Goal: Communication & Community: Connect with others

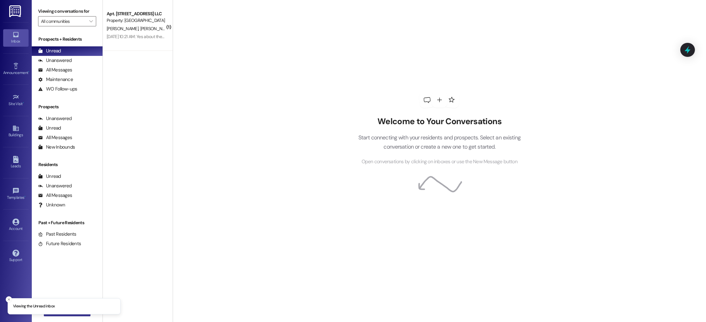
click at [77, 315] on button " New Message" at bounding box center [67, 311] width 47 height 10
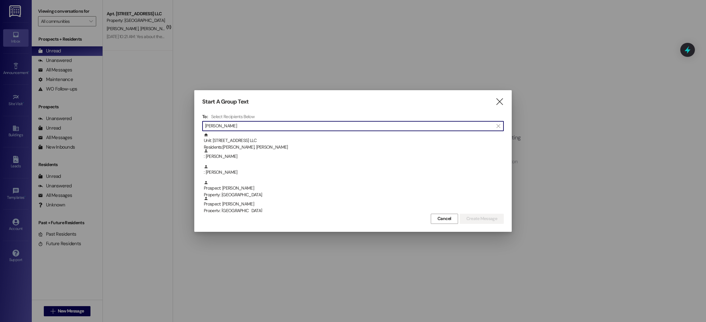
type input "[PERSON_NAME]"
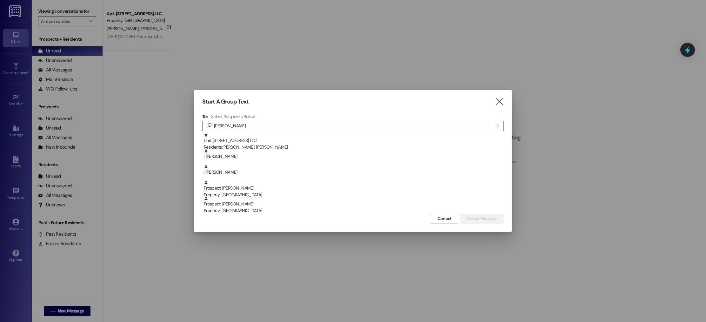
click at [122, 21] on div at bounding box center [353, 161] width 706 height 322
click at [129, 24] on div at bounding box center [353, 161] width 706 height 322
click at [507, 99] on div "Start A Group Text  To: Select Recipients Below  [PERSON_NAME]  Unit: 2604 -…" at bounding box center [352, 160] width 317 height 141
click at [501, 101] on icon "" at bounding box center [499, 101] width 9 height 7
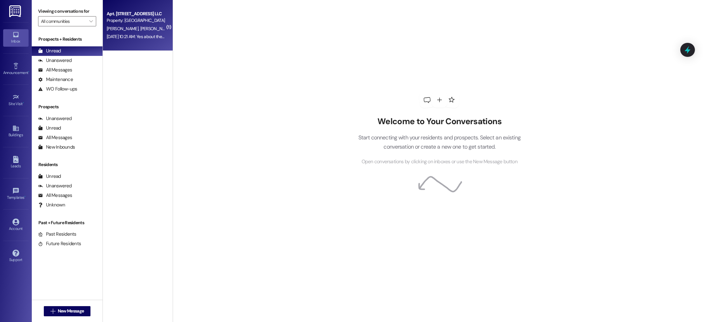
click at [140, 31] on span "[PERSON_NAME]" at bounding box center [156, 29] width 32 height 6
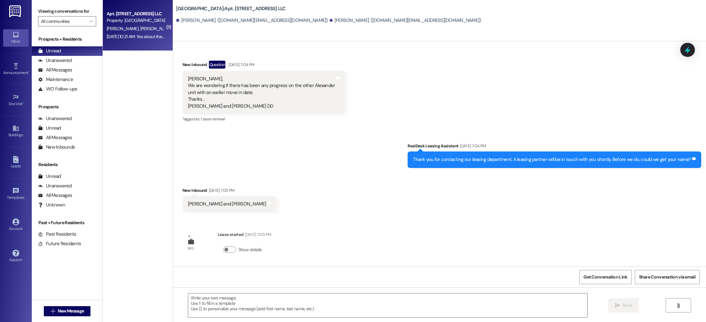
scroll to position [1257, 0]
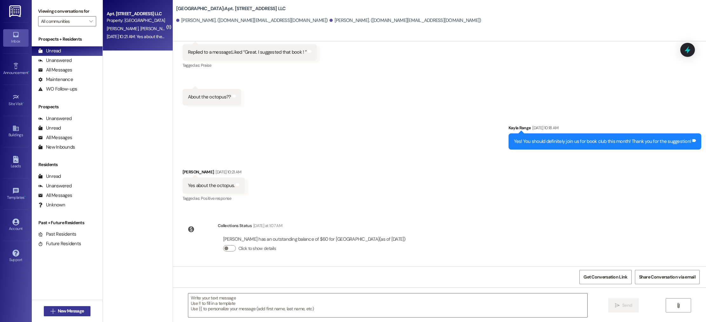
click at [67, 310] on span "New Message" at bounding box center [71, 311] width 26 height 7
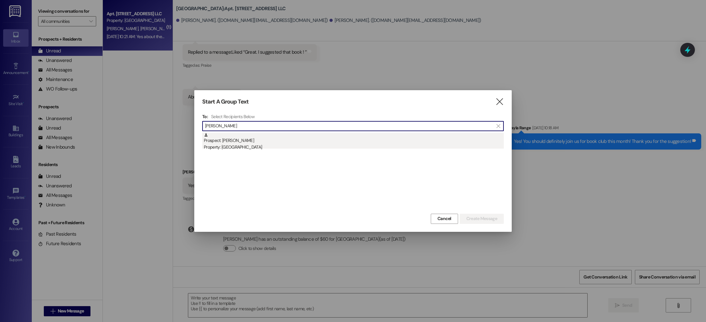
type input "[PERSON_NAME]"
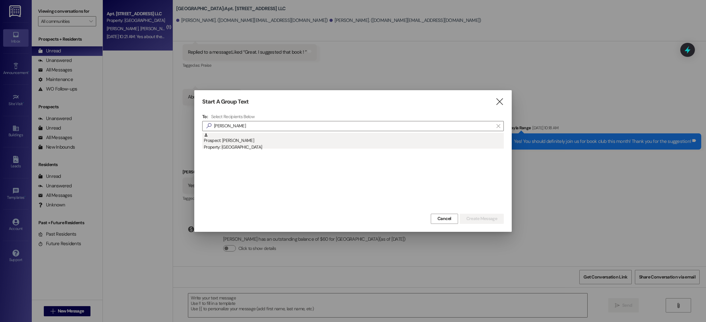
click at [391, 147] on div "Property: [GEOGRAPHIC_DATA]" at bounding box center [354, 147] width 300 height 7
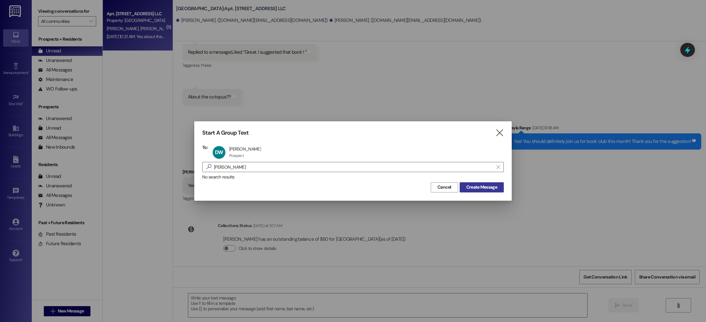
click at [495, 187] on span "Create Message" at bounding box center [481, 187] width 31 height 7
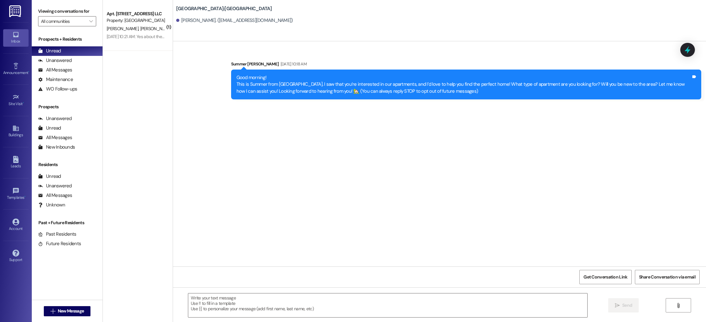
scroll to position [0, 0]
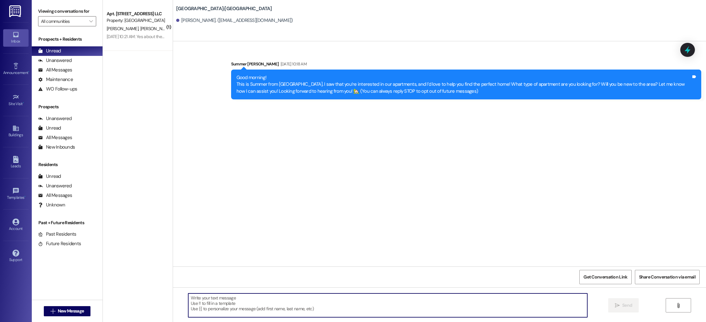
click at [338, 303] on textarea at bounding box center [387, 305] width 399 height 24
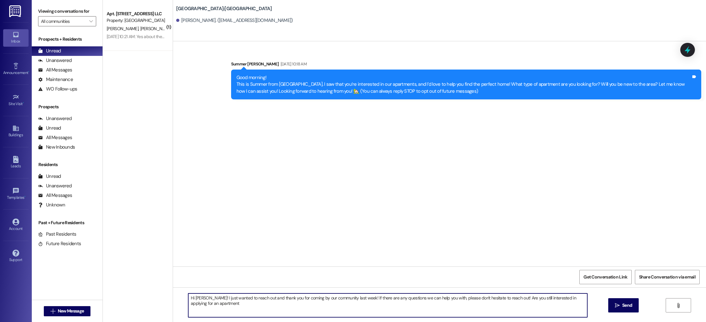
type textarea "Hi [PERSON_NAME]! I just wanted to reach out and thank you for coming by our co…"
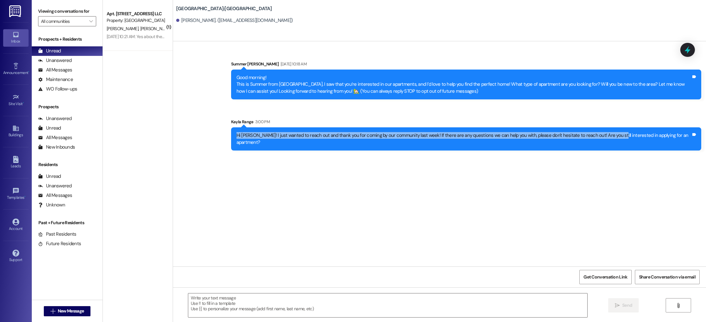
drag, startPoint x: 247, startPoint y: 137, endPoint x: 618, endPoint y: 133, distance: 370.8
click at [618, 133] on div "Hi [PERSON_NAME]! I just wanted to reach out and thank you for coming by our co…" at bounding box center [464, 139] width 456 height 14
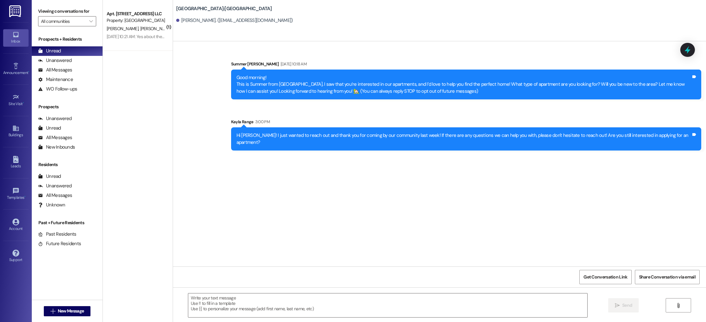
click at [231, 180] on div "Sent via SMS Summer [PERSON_NAME] [DATE] 10:18 AM Good morning! This is Summer …" at bounding box center [439, 153] width 533 height 225
click at [73, 310] on span "New Message" at bounding box center [71, 311] width 26 height 7
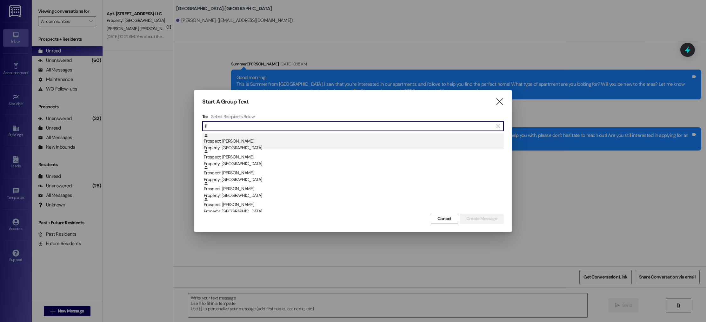
scroll to position [48, 0]
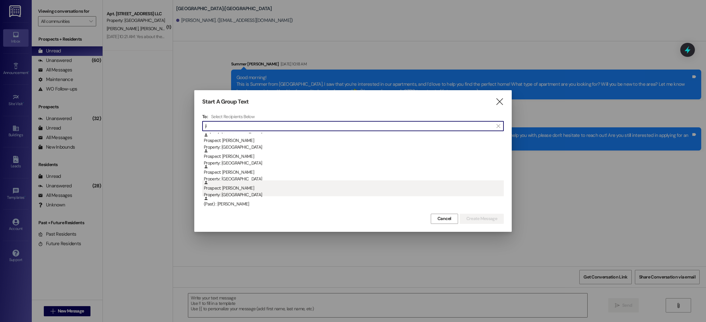
type input "ji"
click at [267, 191] on div "Prospect: Jisseca Alnemmer Property: [GEOGRAPHIC_DATA]" at bounding box center [354, 189] width 300 height 18
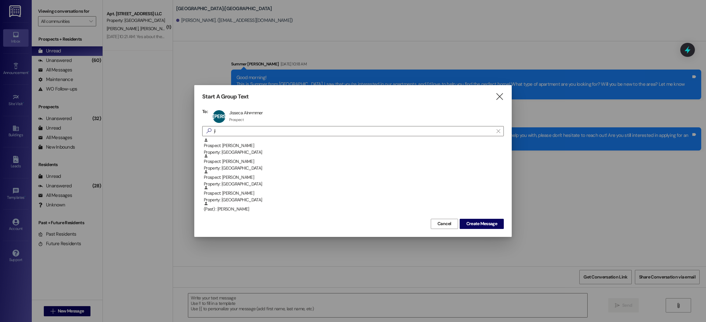
scroll to position [32, 0]
click at [486, 221] on span "Create Message" at bounding box center [481, 223] width 31 height 7
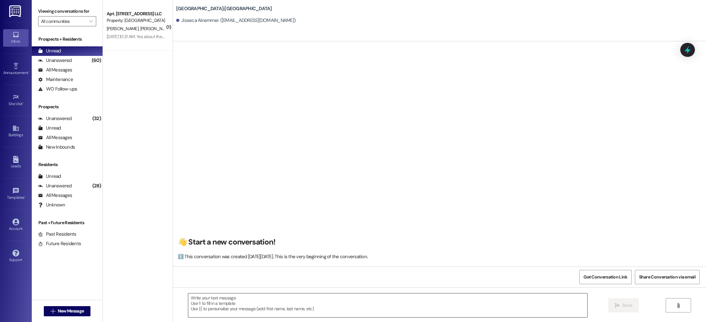
click at [237, 315] on textarea at bounding box center [387, 305] width 399 height 24
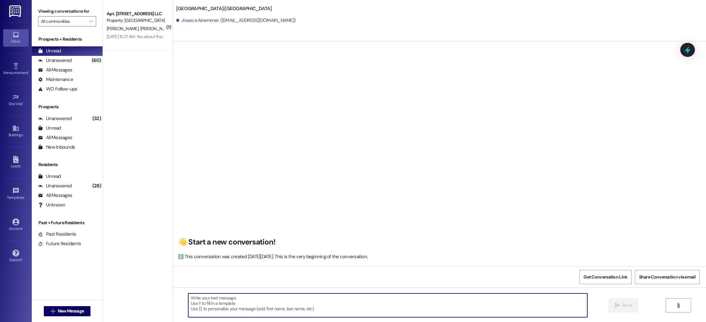
paste textarea "Hi [PERSON_NAME]! I just wanted to reach out and thank you for coming by our co…"
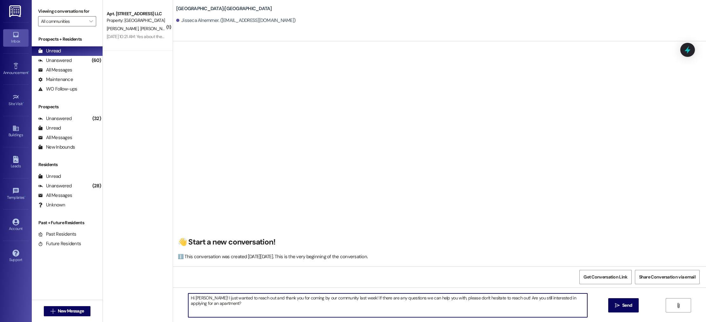
click at [191, 298] on textarea "Hi [PERSON_NAME]! I just wanted to reach out and thank you for coming by our co…" at bounding box center [387, 305] width 399 height 24
click at [230, 302] on textarea "Hi [PERSON_NAME]! I just wanted to reach out and thank you for coming by our co…" at bounding box center [387, 305] width 399 height 24
type textarea "Hi [PERSON_NAME]! I just wanted to reach out and thank you for coming by our co…"
click at [619, 306] on span " Send" at bounding box center [624, 305] width 20 height 7
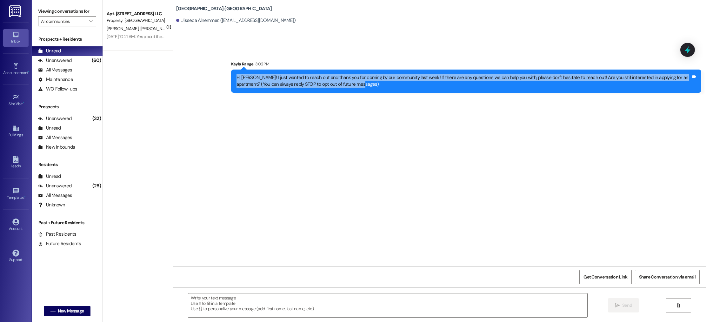
drag, startPoint x: 230, startPoint y: 77, endPoint x: 339, endPoint y: 94, distance: 110.0
click at [339, 94] on div "Sent via SMS Kayla Range 3:02 PM Hi [PERSON_NAME]! I just wanted to reach out a…" at bounding box center [466, 77] width 480 height 42
copy div "Hi [PERSON_NAME]! I just wanted to reach out and thank you for coming by our co…"
click at [61, 314] on span "New Message" at bounding box center [71, 311] width 26 height 7
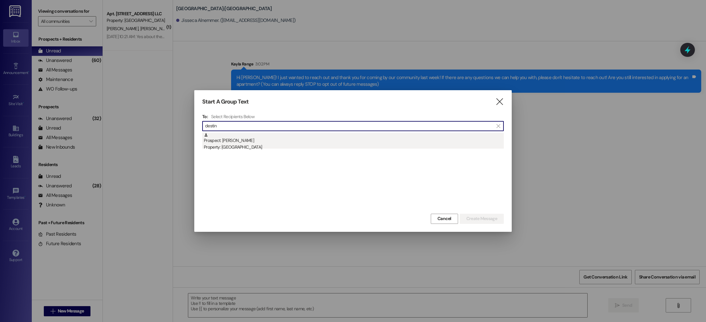
type input "destin"
click at [238, 141] on div "Prospect: [PERSON_NAME] Property: [GEOGRAPHIC_DATA]" at bounding box center [354, 142] width 300 height 18
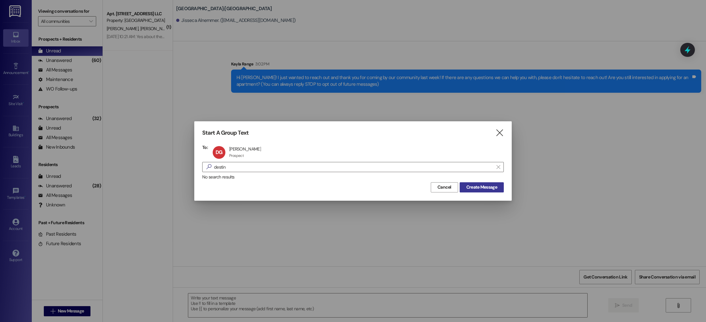
click at [490, 185] on span "Create Message" at bounding box center [481, 187] width 31 height 7
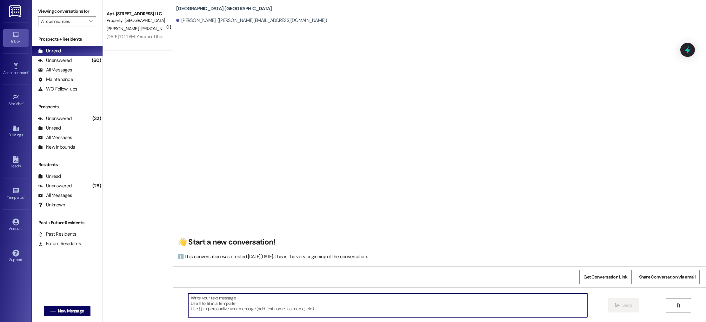
click at [212, 297] on textarea at bounding box center [387, 305] width 399 height 24
paste textarea "Hi [PERSON_NAME]! I just wanted to reach out and thank you for coming by our co…"
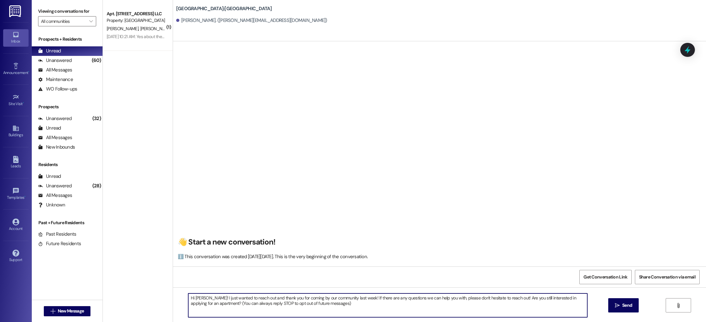
click at [197, 297] on textarea "Hi [PERSON_NAME]! I just wanted to reach out and thank you for coming by our co…" at bounding box center [387, 305] width 399 height 24
click at [527, 298] on textarea "Hi Destinee! I just wanted to reach out and thank you for coming by our communi…" at bounding box center [387, 305] width 399 height 24
drag, startPoint x: 325, startPoint y: 306, endPoint x: 209, endPoint y: 304, distance: 115.6
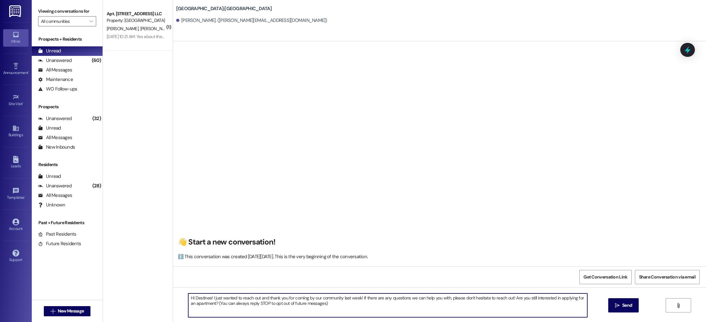
click at [209, 304] on textarea "Hi Destinee! I just wanted to reach out and thank you for coming by our communi…" at bounding box center [387, 305] width 399 height 24
type textarea "Hi Destinee! I just wanted to reach out and thank you for coming by our communi…"
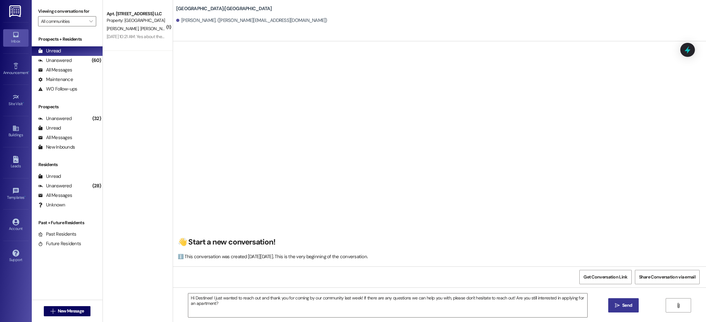
click at [626, 303] on span "Send" at bounding box center [627, 305] width 10 height 7
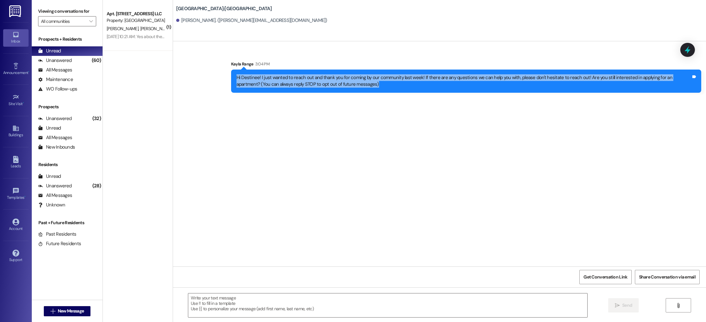
drag, startPoint x: 231, startPoint y: 77, endPoint x: 472, endPoint y: 123, distance: 245.6
click at [472, 123] on div "Sent via SMS Kayla Range 3:04 PM Hi Destinee! I just wanted to reach out and th…" at bounding box center [439, 153] width 533 height 225
copy div "Hi Destinee! I just wanted to reach out and thank you for coming by our communi…"
click at [77, 311] on span "New Message" at bounding box center [71, 311] width 26 height 7
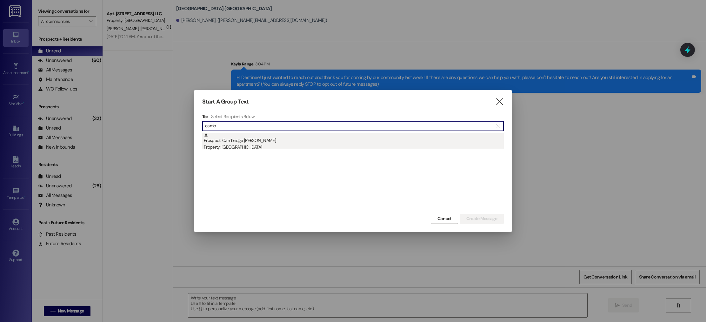
type input "camb"
click at [258, 142] on div "Prospect: [GEOGRAPHIC_DATA] [PERSON_NAME] Property: [GEOGRAPHIC_DATA]" at bounding box center [354, 142] width 300 height 18
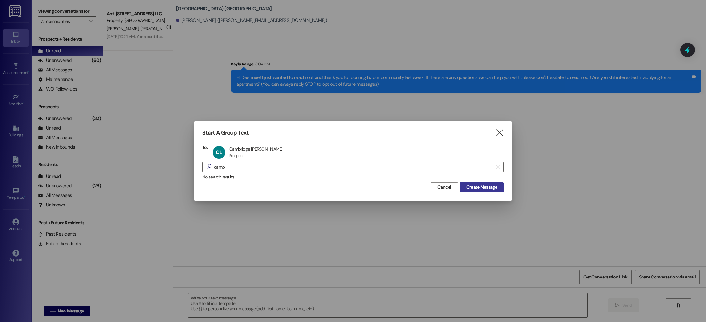
click at [488, 188] on span "Create Message" at bounding box center [481, 187] width 31 height 7
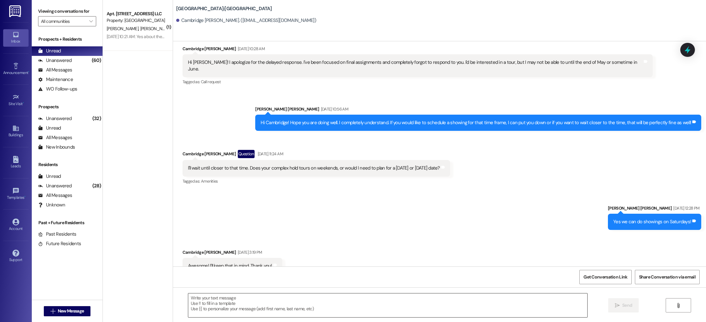
scroll to position [193, 0]
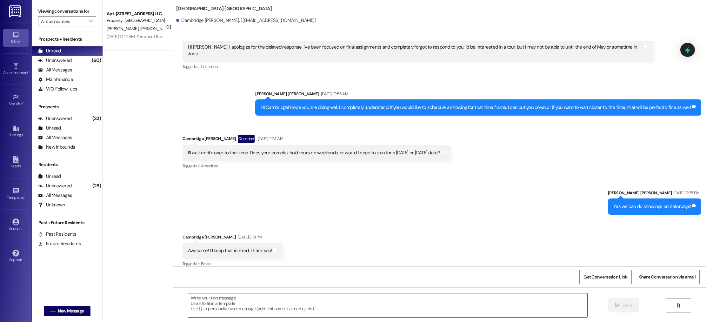
click at [242, 304] on textarea at bounding box center [387, 305] width 399 height 24
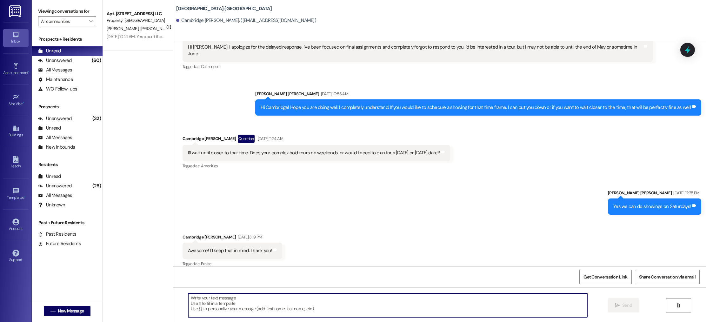
paste textarea "Hi Destinee! I just wanted to reach out and thank you for coming by our communi…"
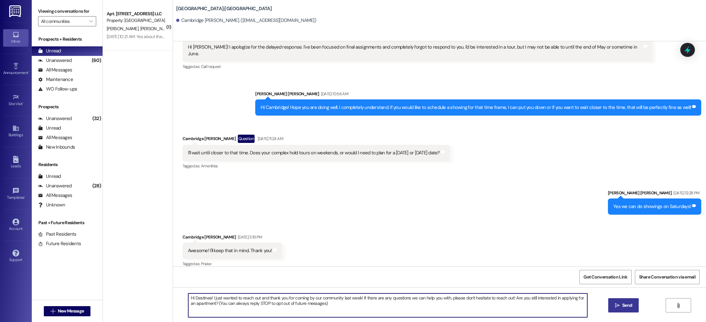
click at [201, 300] on textarea "Hi Destinee! I just wanted to reach out and thank you for coming by our communi…" at bounding box center [387, 305] width 399 height 24
drag, startPoint x: 361, startPoint y: 298, endPoint x: 343, endPoint y: 297, distance: 17.8
click at [343, 297] on textarea "Hi Cambridge! I just wanted to reach out and thank you for coming by our commun…" at bounding box center [387, 305] width 399 height 24
drag, startPoint x: 342, startPoint y: 308, endPoint x: 515, endPoint y: 297, distance: 173.0
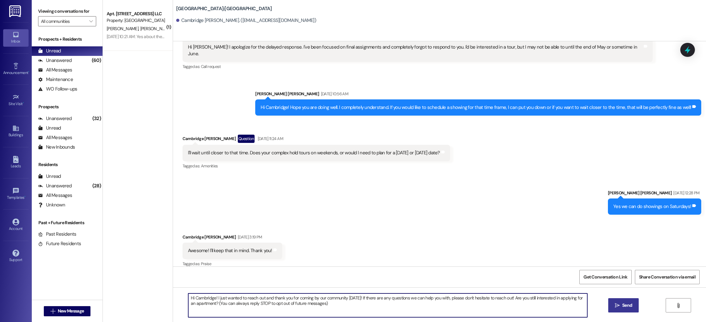
click at [515, 297] on textarea "Hi Cambridge! I just wanted to reach out and thank you for coming by our commun…" at bounding box center [387, 305] width 399 height 24
type textarea "Hi Cambridge! I just wanted to reach out and thank you for coming by our commun…"
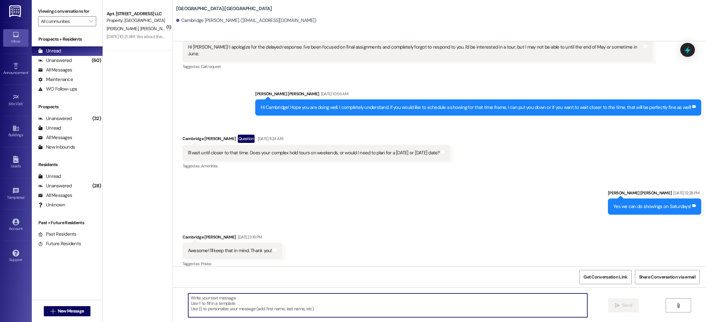
scroll to position [340, 0]
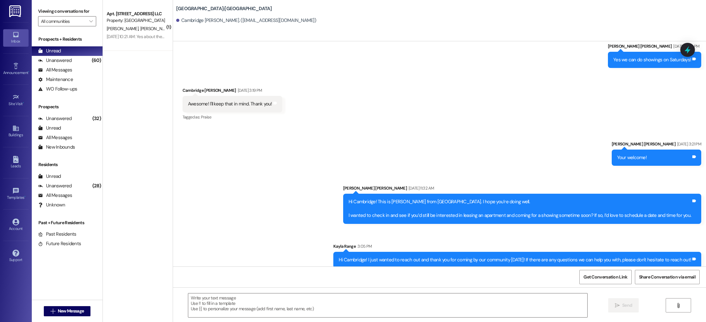
drag, startPoint x: 336, startPoint y: 253, endPoint x: 687, endPoint y: 259, distance: 351.2
click at [687, 259] on div "Hi Cambridge! I just wanted to reach out and thank you for coming by our commun…" at bounding box center [517, 260] width 368 height 16
copy div "Hi Cambridge! I just wanted to reach out and thank you for coming by our commun…"
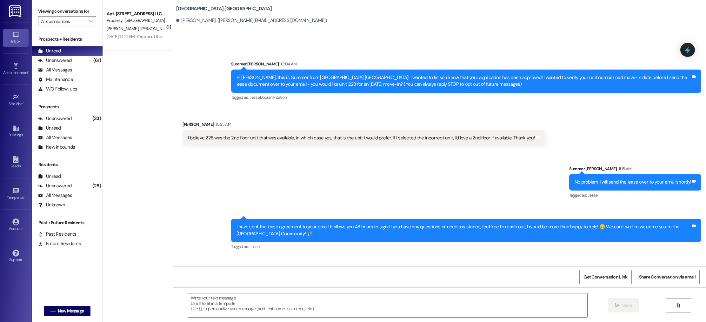
scroll to position [48, 0]
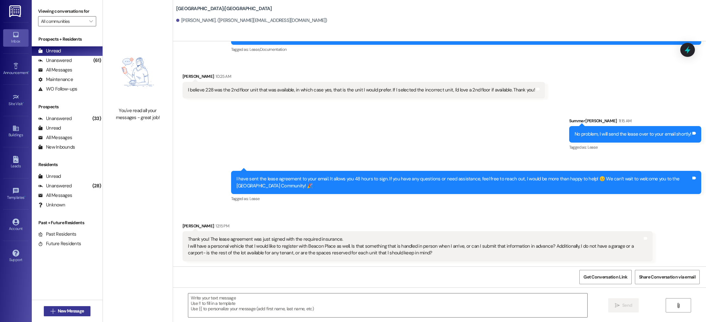
click at [58, 313] on span "New Message" at bounding box center [71, 311] width 26 height 7
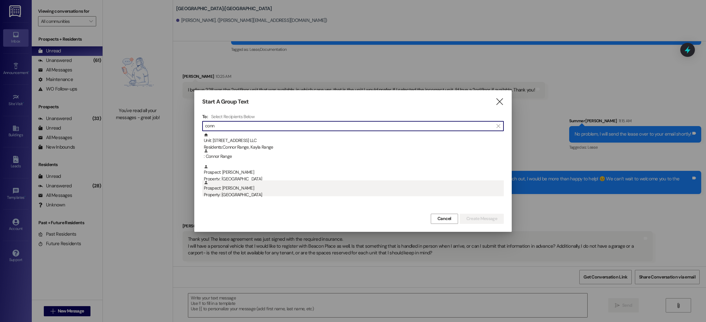
type input "conn"
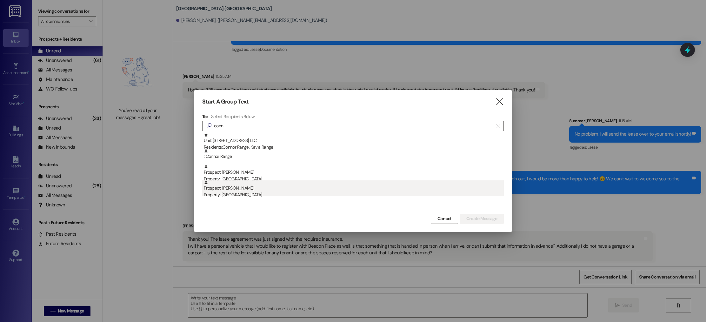
click at [257, 190] on div "Prospect: Connor Ratliff Property: Beacon Place Northport" at bounding box center [354, 189] width 300 height 18
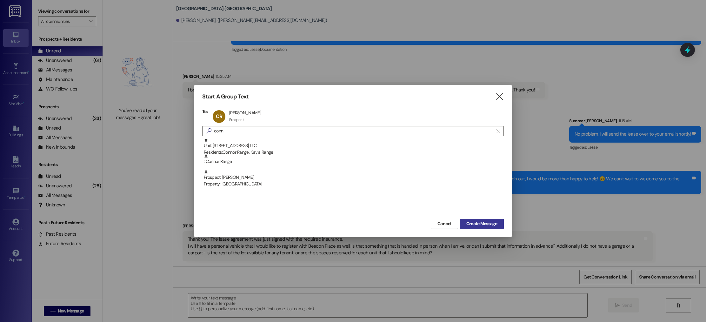
click at [478, 224] on span "Create Message" at bounding box center [481, 223] width 31 height 7
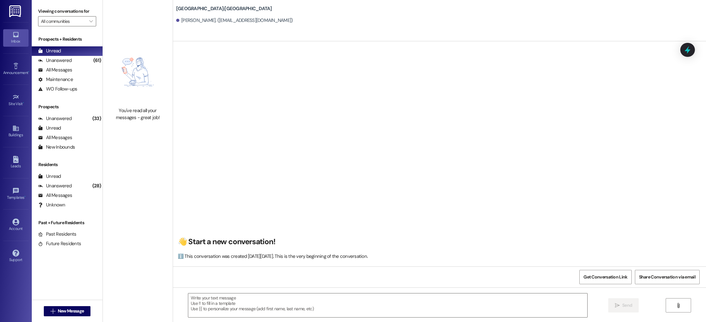
scroll to position [0, 0]
click at [190, 303] on textarea at bounding box center [387, 305] width 399 height 24
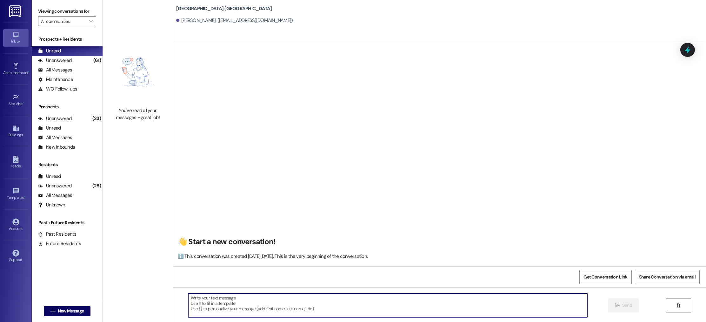
paste textarea "Hi Clarice! I am excited to meet you at your appointment Monday July 28th at 10…"
click at [195, 297] on textarea "Hi Clarice! I am excited to meet you at your appointment Monday July 28th at 10…" at bounding box center [387, 305] width 399 height 24
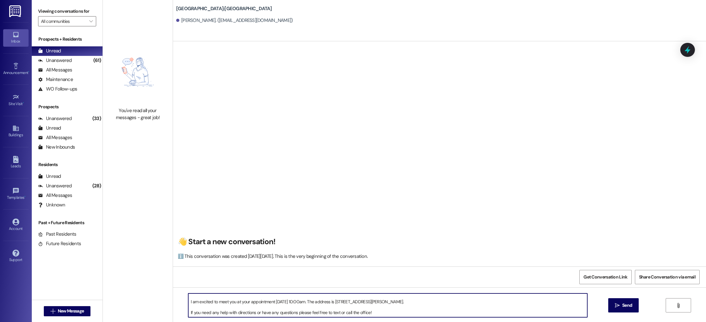
click at [276, 302] on textarea "Hi Connor! I am excited to meet you at your appointment Monday July 28th at 10:…" at bounding box center [387, 305] width 399 height 24
drag, startPoint x: 322, startPoint y: 301, endPoint x: 284, endPoint y: 300, distance: 38.1
click at [284, 300] on textarea "Hi Connor! I am excited to meet you at your appointment today, July 28th at 10:…" at bounding box center [387, 305] width 399 height 24
click at [283, 302] on textarea "Hi Connor! I am excited to meet you at your appointment today, JAugust 12th at …" at bounding box center [387, 305] width 399 height 24
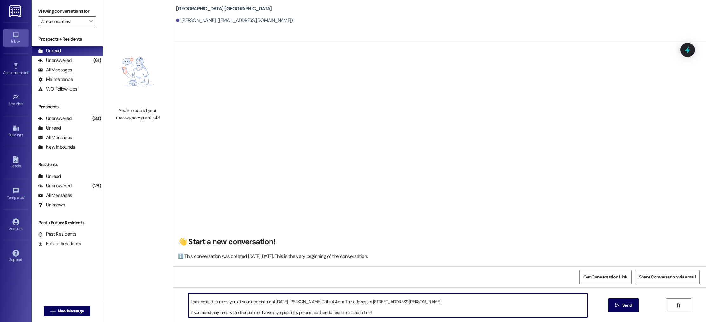
click at [285, 303] on textarea "Hi Connor! I am excited to meet you at your appointment today, JAugust 12th at …" at bounding box center [387, 305] width 399 height 24
type textarea "Hi Connor! I am excited to meet you at your appointment today, August 12th at 4…"
click at [629, 302] on button " Send" at bounding box center [623, 305] width 31 height 14
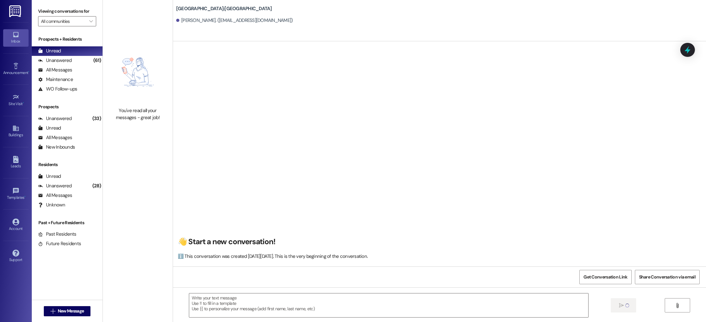
scroll to position [0, 0]
